Goal: Transaction & Acquisition: Purchase product/service

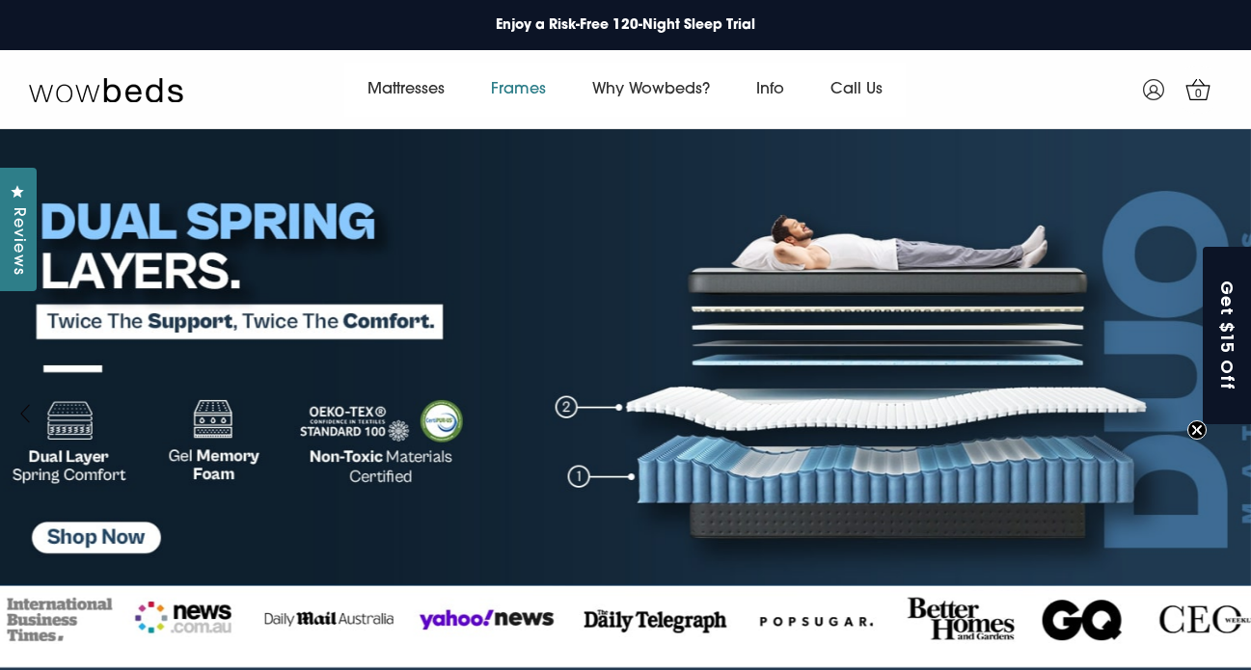
click at [517, 89] on link "Frames" at bounding box center [518, 90] width 101 height 54
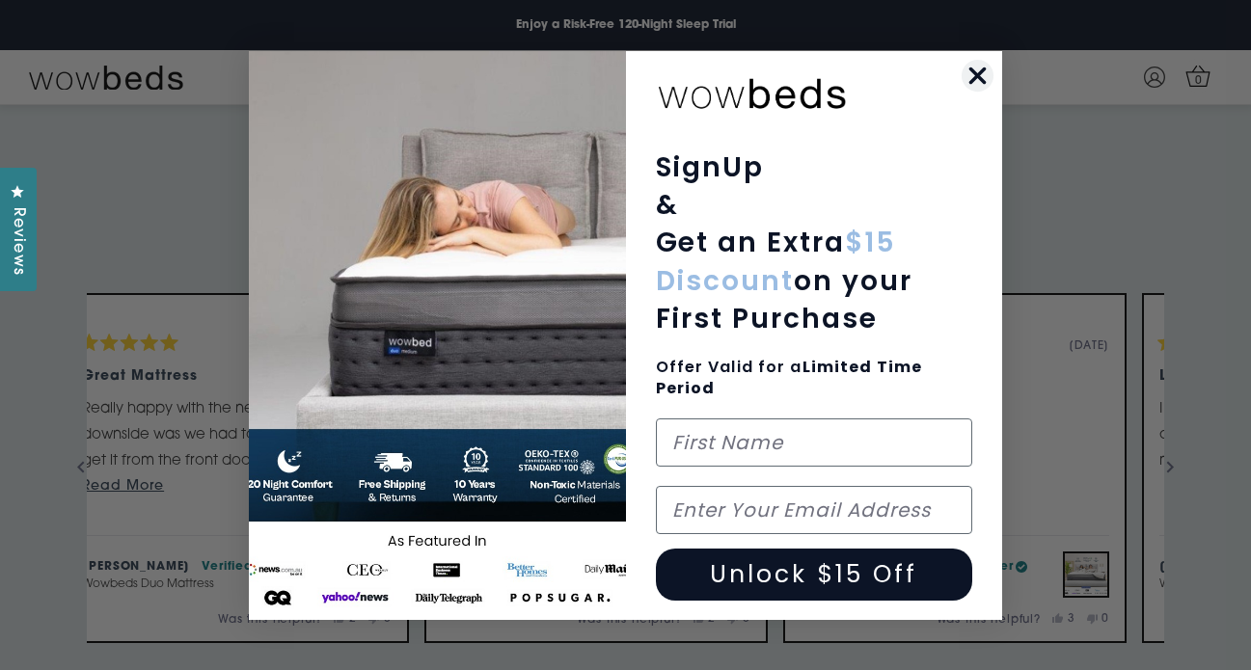
scroll to position [3691, 0]
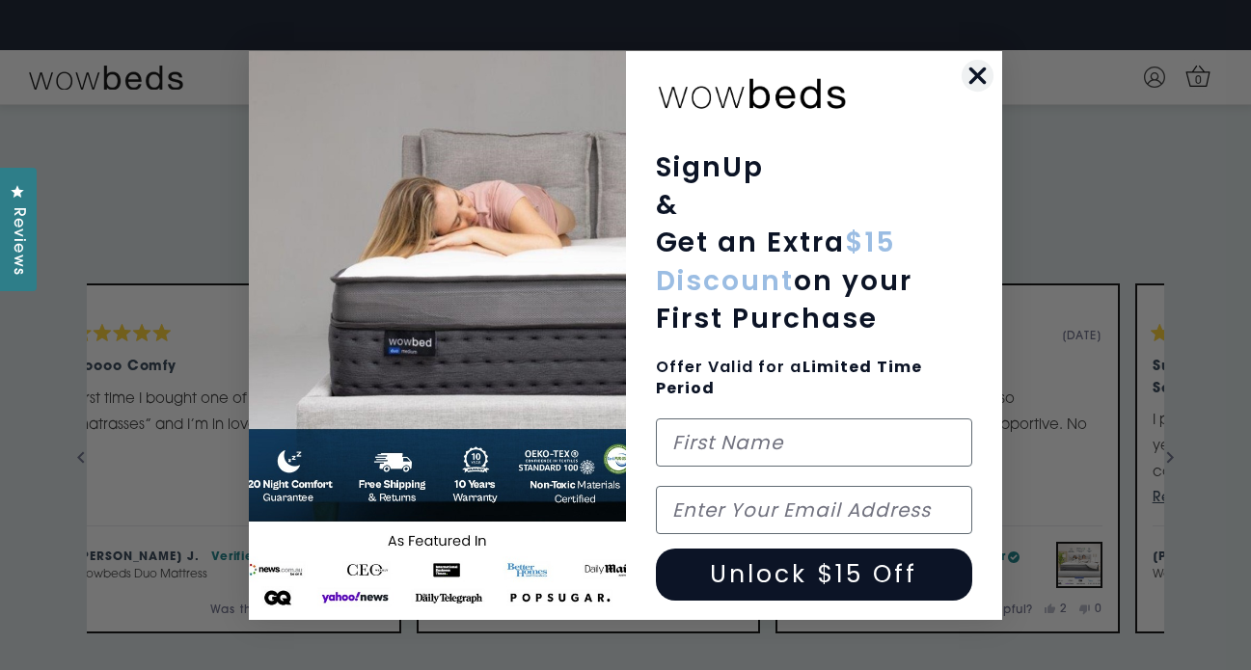
click at [978, 74] on icon "Close dialog" at bounding box center [978, 75] width 14 height 14
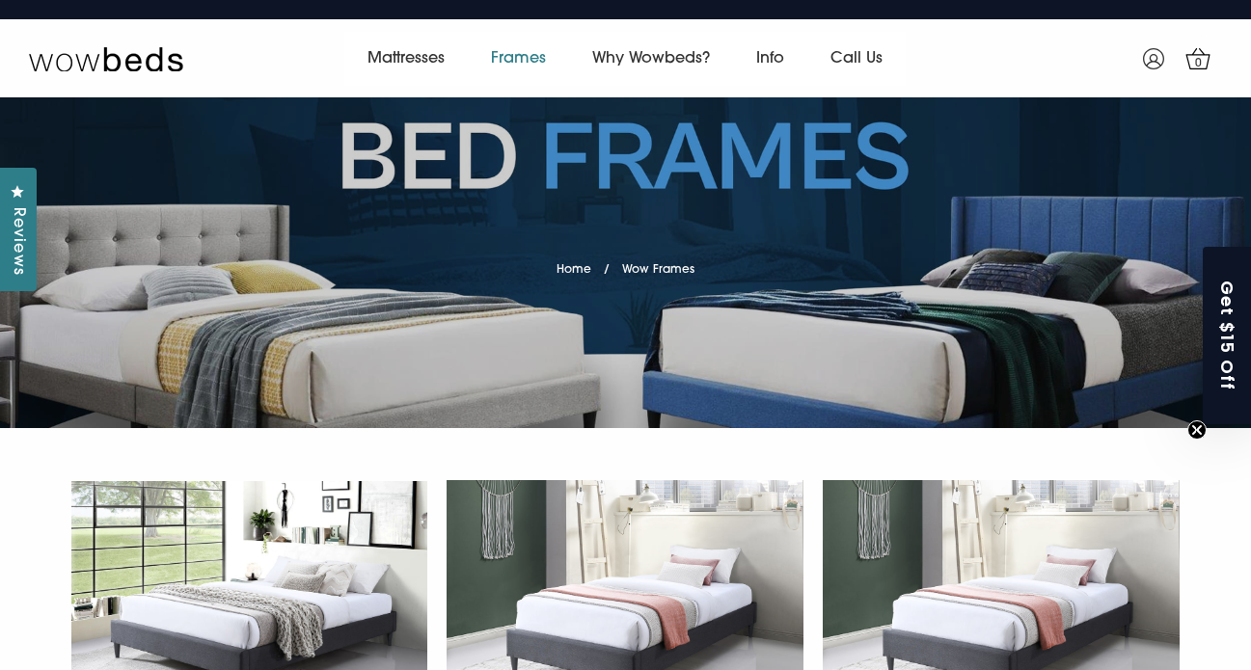
scroll to position [0, 0]
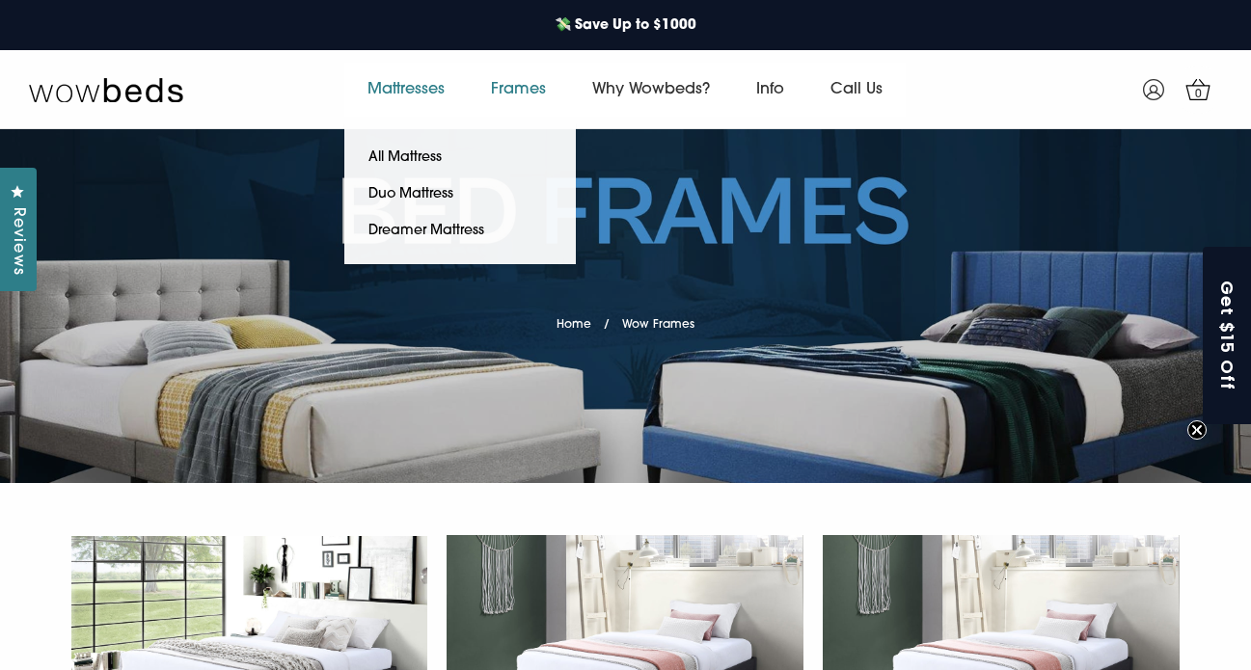
click at [405, 87] on link "Mattresses" at bounding box center [405, 90] width 123 height 54
click at [412, 194] on link "Duo Mattress" at bounding box center [410, 195] width 133 height 37
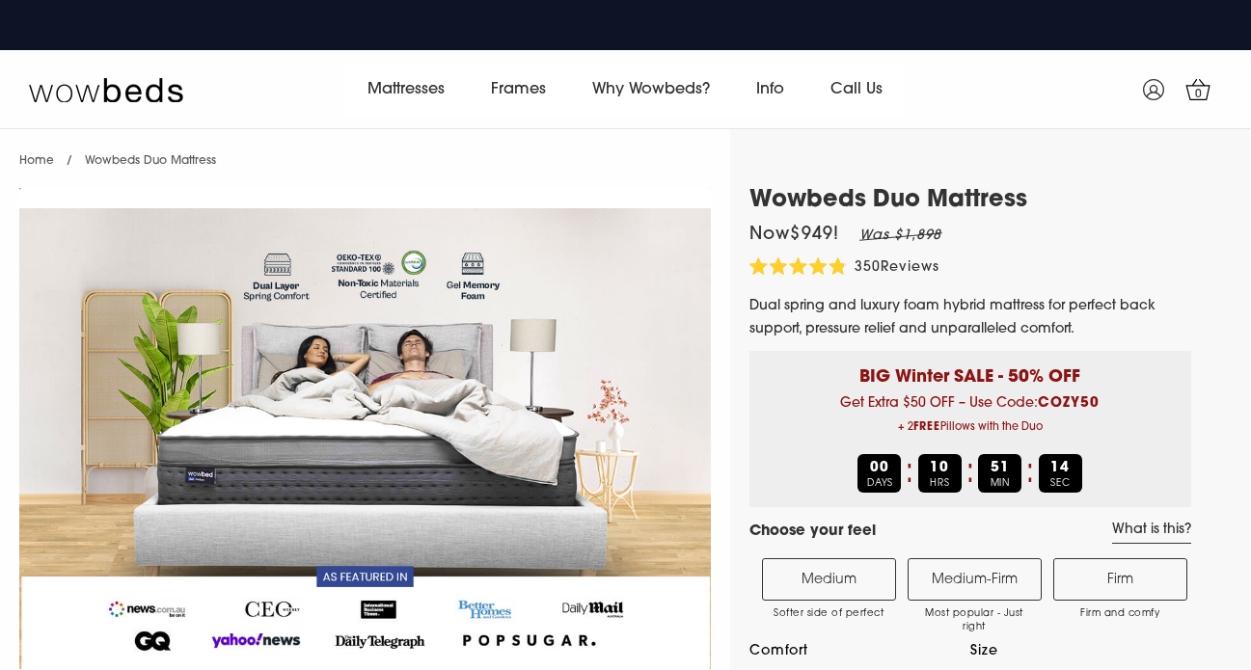
select select "Medium-Firm"
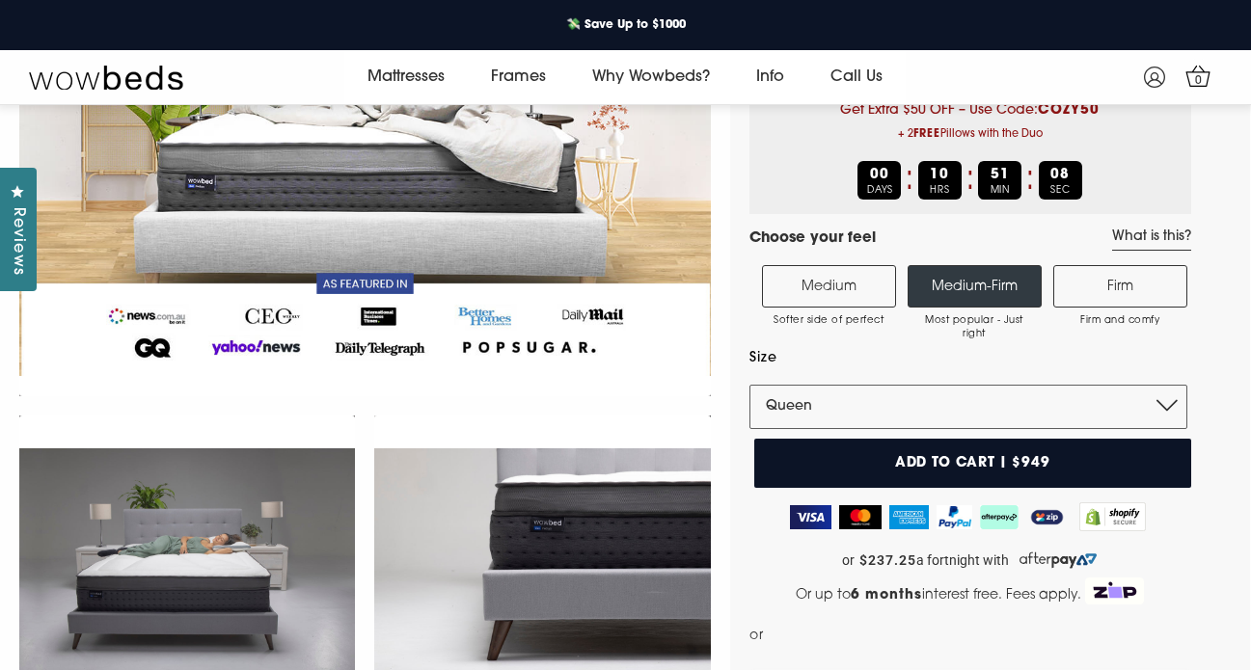
scroll to position [345, 0]
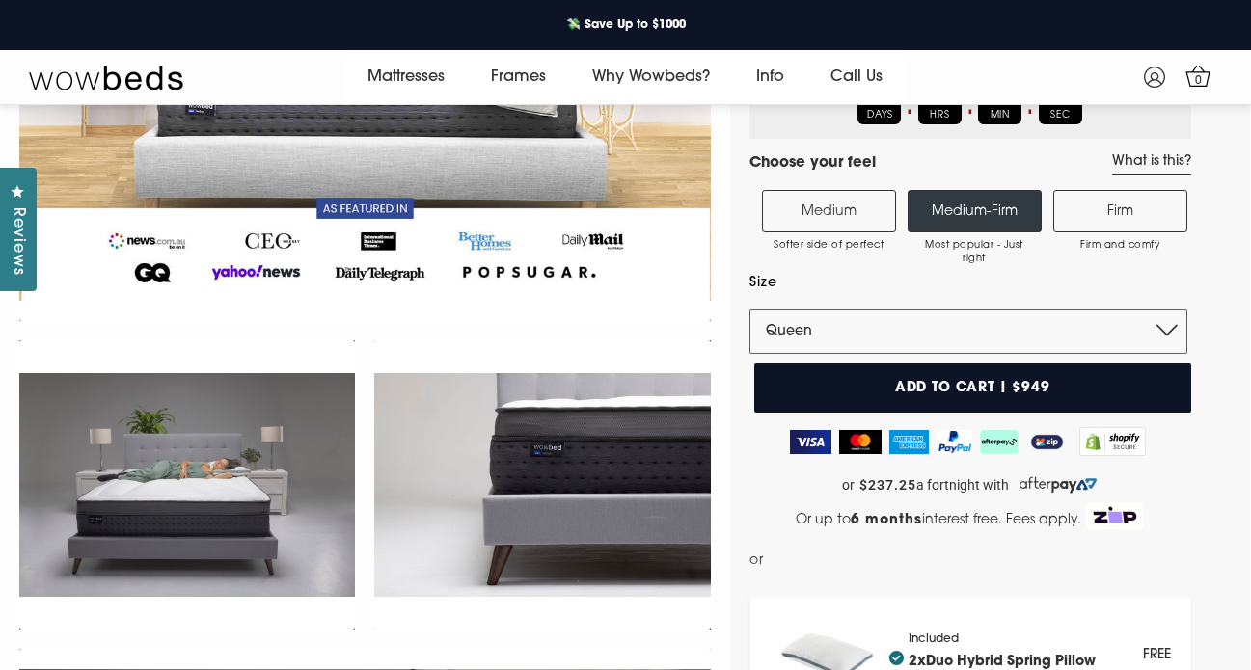
drag, startPoint x: 1256, startPoint y: 20, endPoint x: 1255, endPoint y: 60, distance: 39.6
click at [1114, 221] on label "Firm Firm and comfy" at bounding box center [1120, 211] width 134 height 42
click at [0, 0] on input "Firm Firm and comfy" at bounding box center [0, 0] width 0 height 0
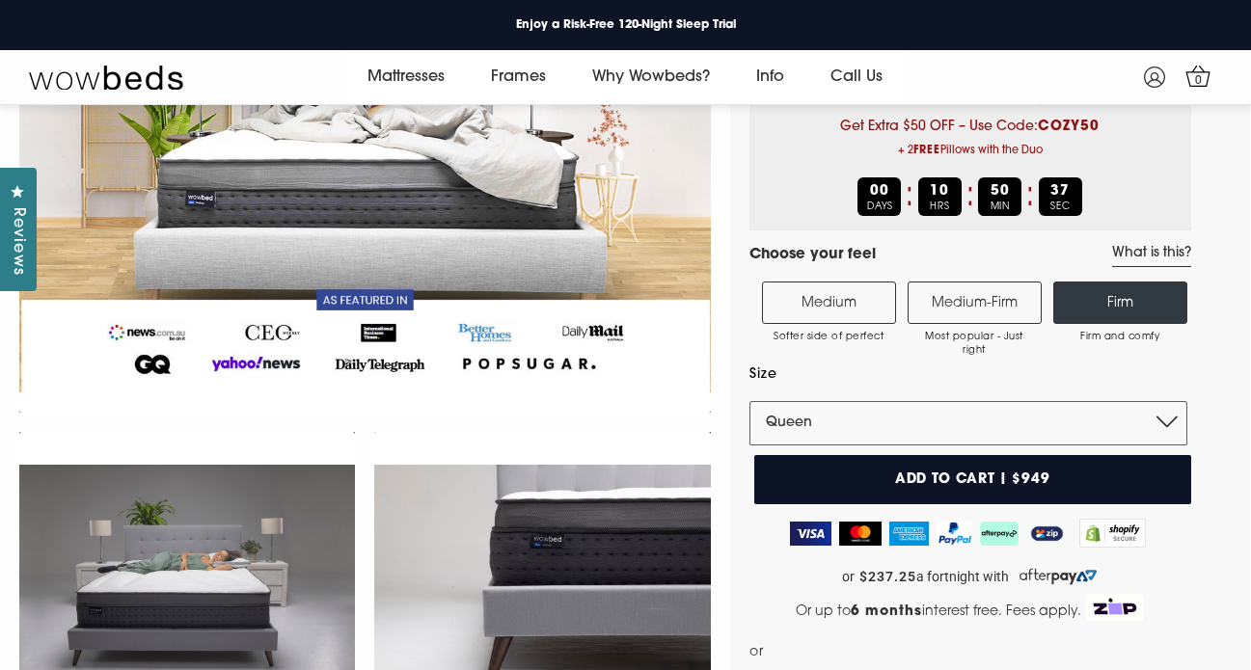
scroll to position [329, 0]
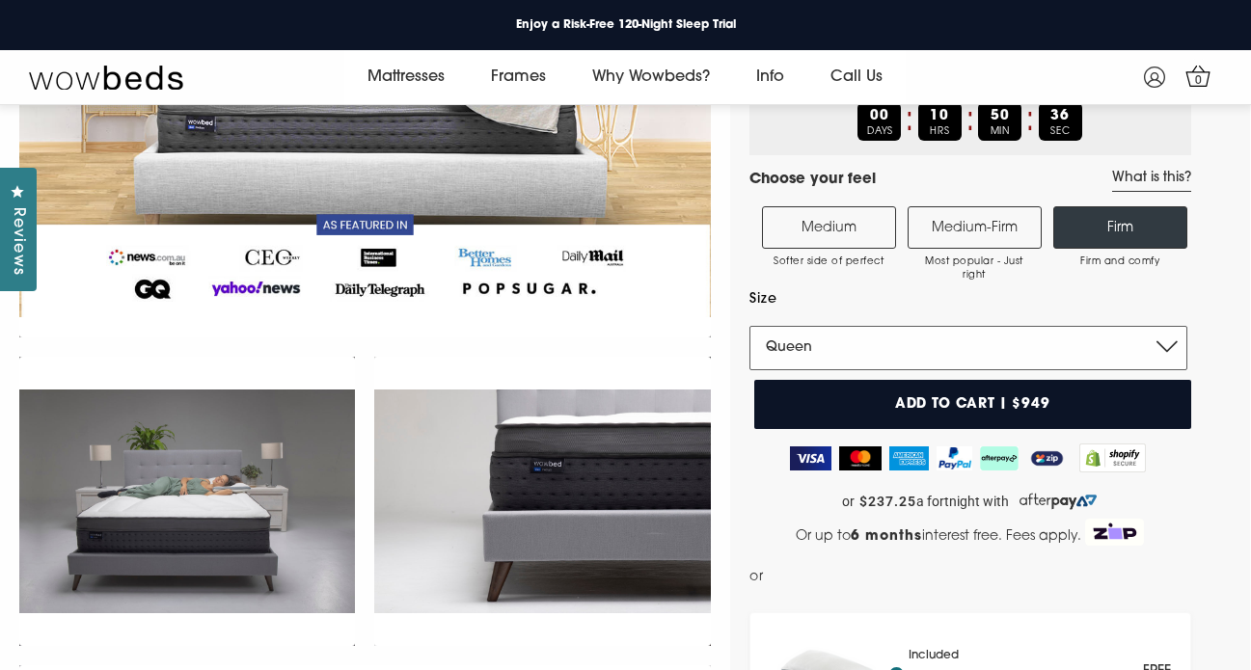
click at [837, 347] on select "Single King Single Double Queen King" at bounding box center [968, 348] width 438 height 44
select select "Single"
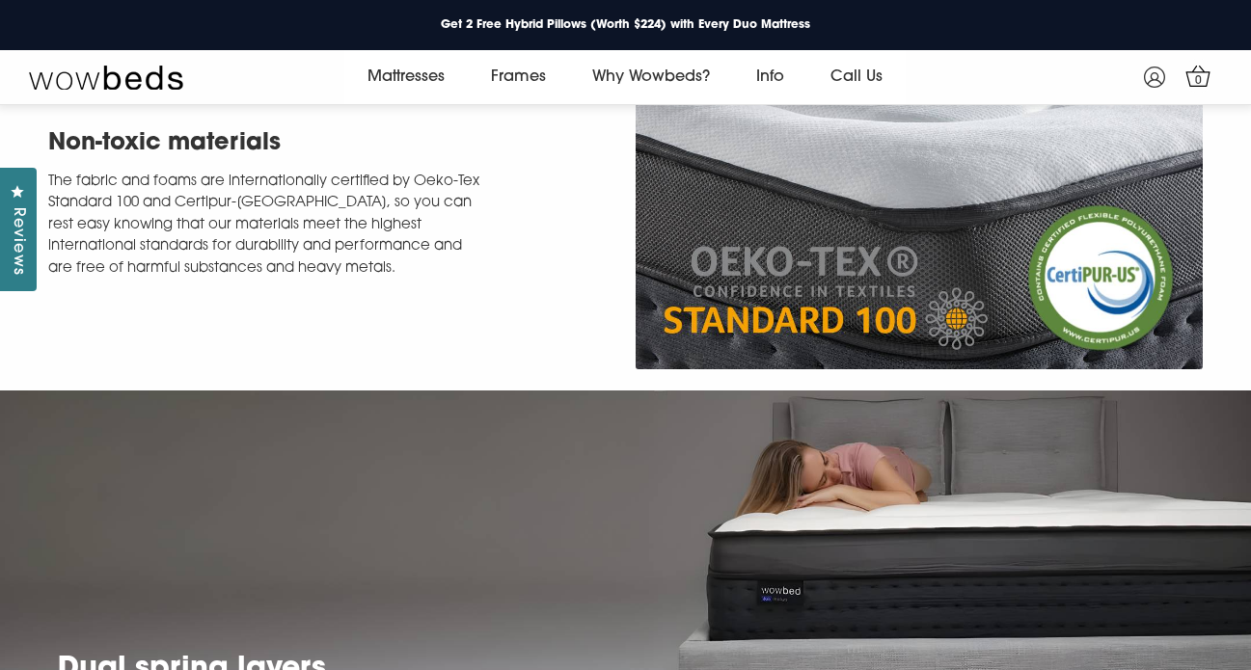
scroll to position [0, 0]
